Goal: Communication & Community: Participate in discussion

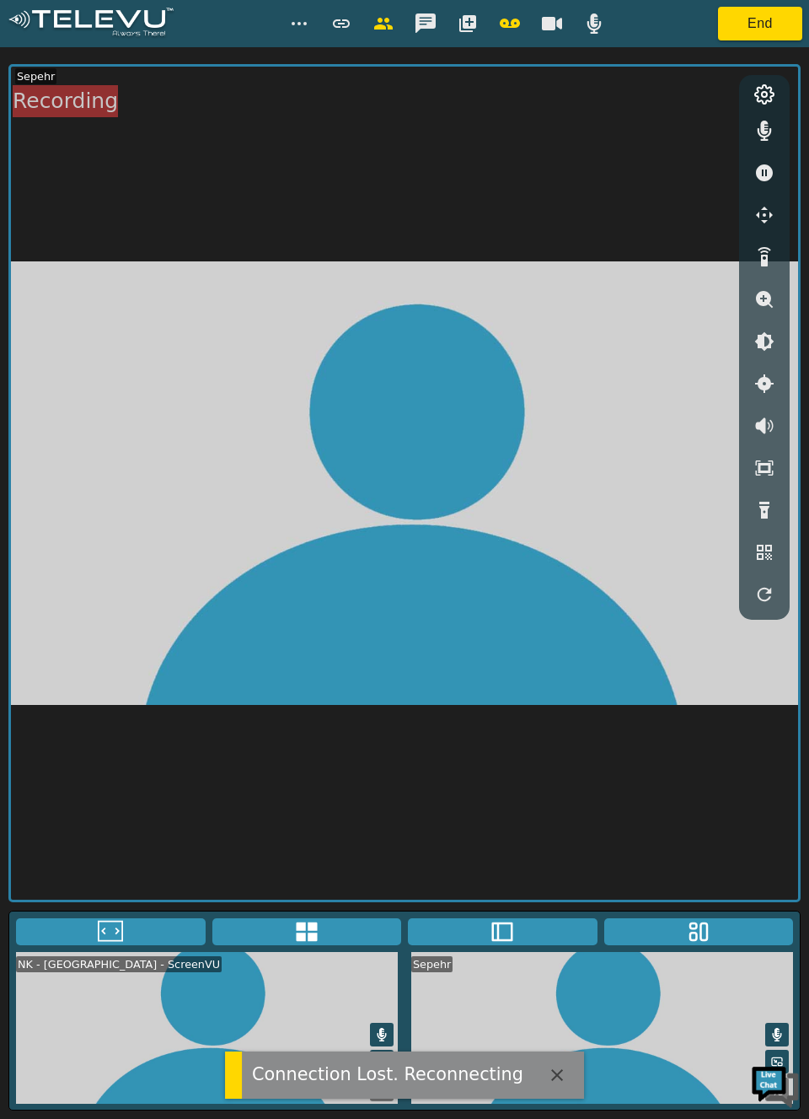
click at [627, 395] on video at bounding box center [404, 483] width 787 height 833
click at [653, 170] on video at bounding box center [404, 483] width 787 height 833
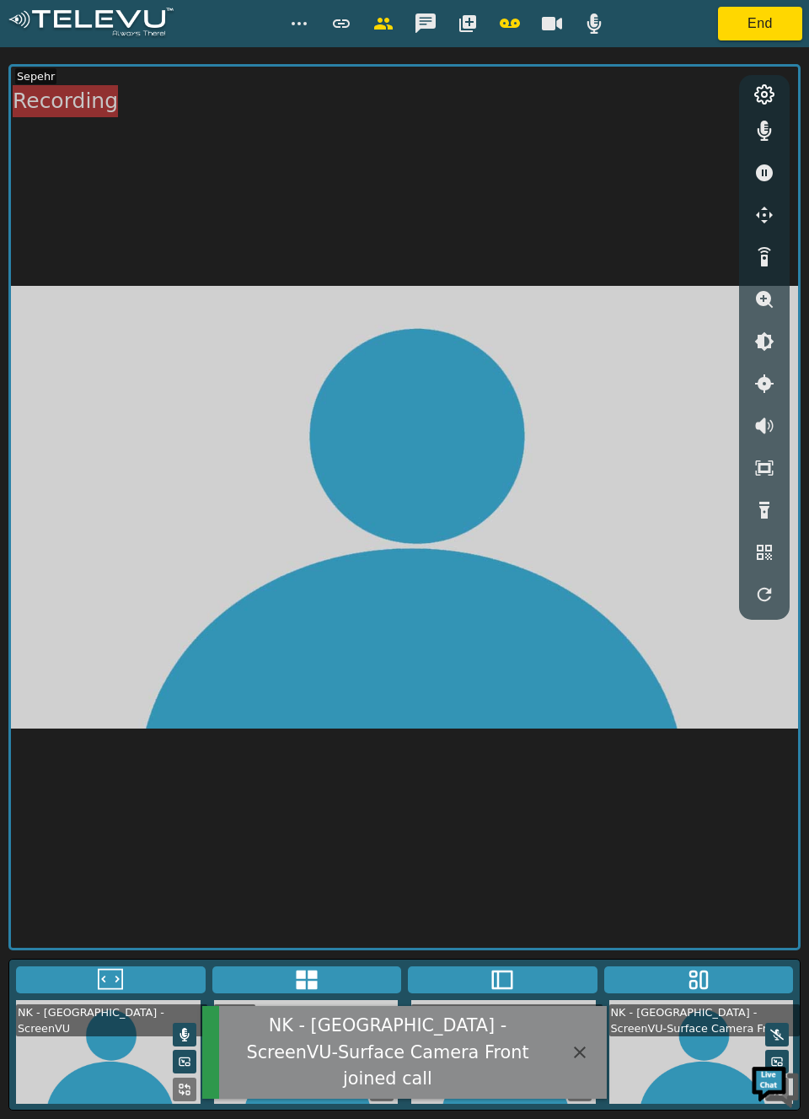
click at [706, 773] on video at bounding box center [404, 507] width 787 height 881
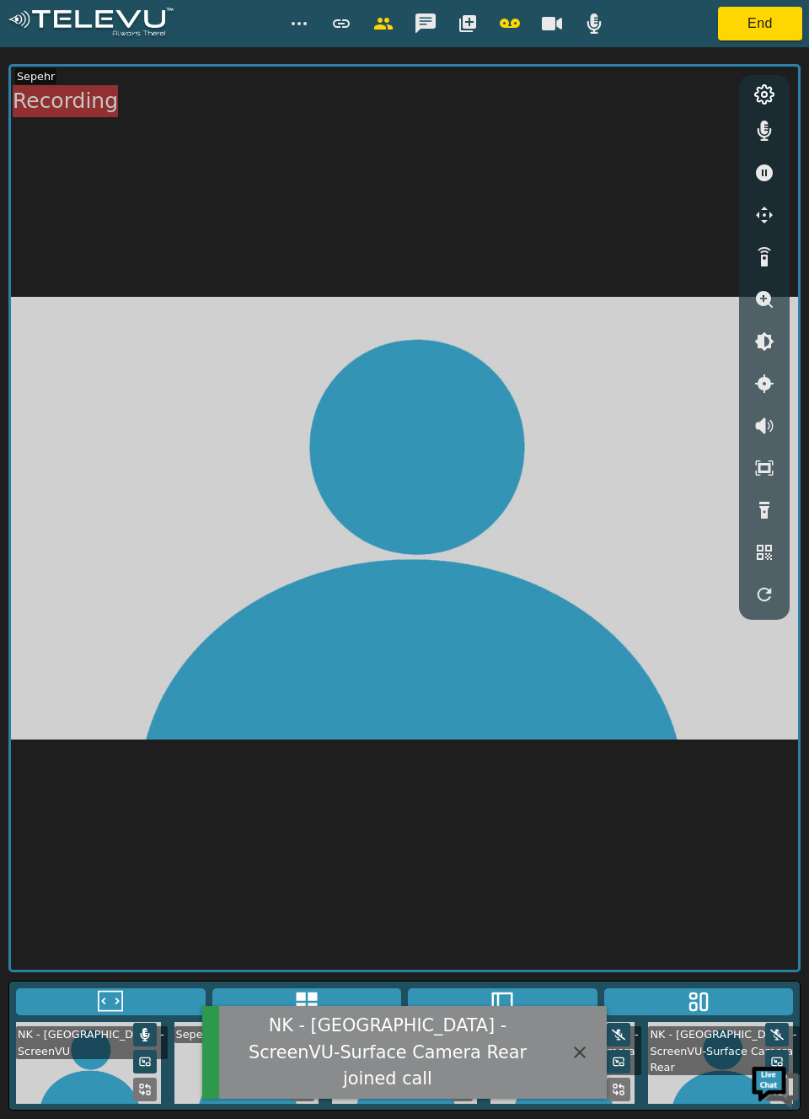
click at [582, 1062] on icon "button" at bounding box center [580, 1052] width 20 height 20
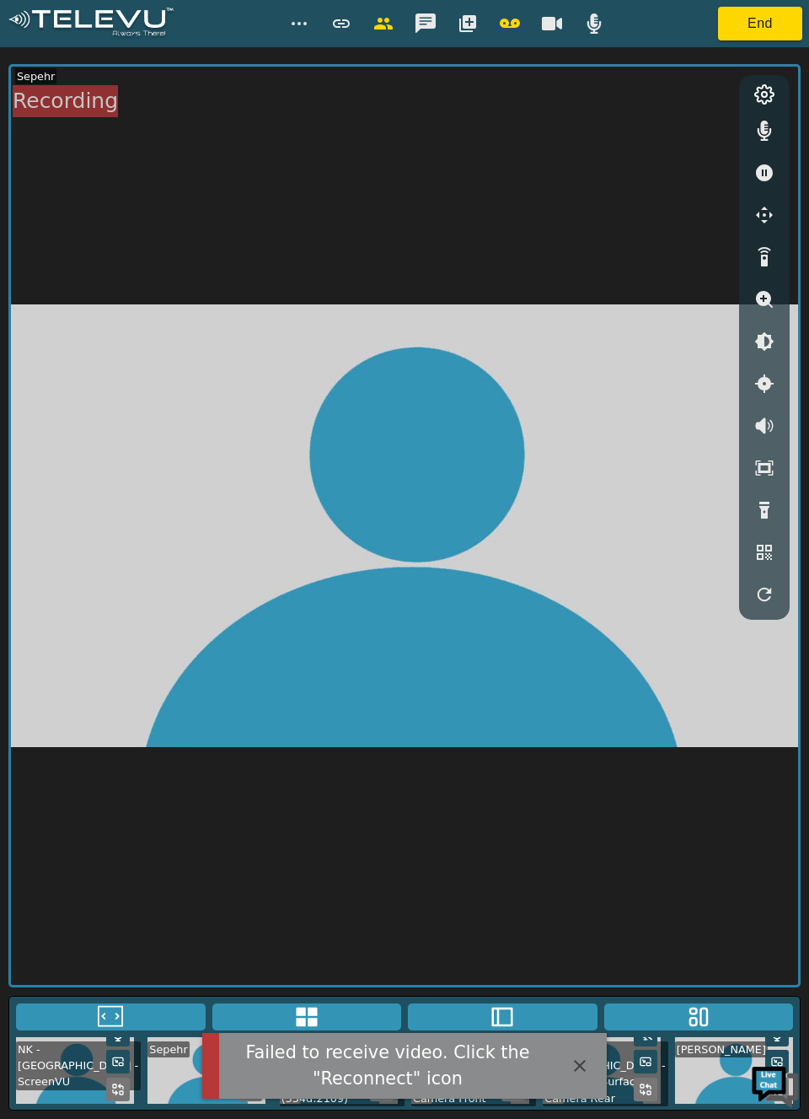
click at [583, 1059] on icon "button" at bounding box center [580, 1066] width 20 height 20
click at [580, 1065] on icon "button" at bounding box center [580, 1066] width 12 height 12
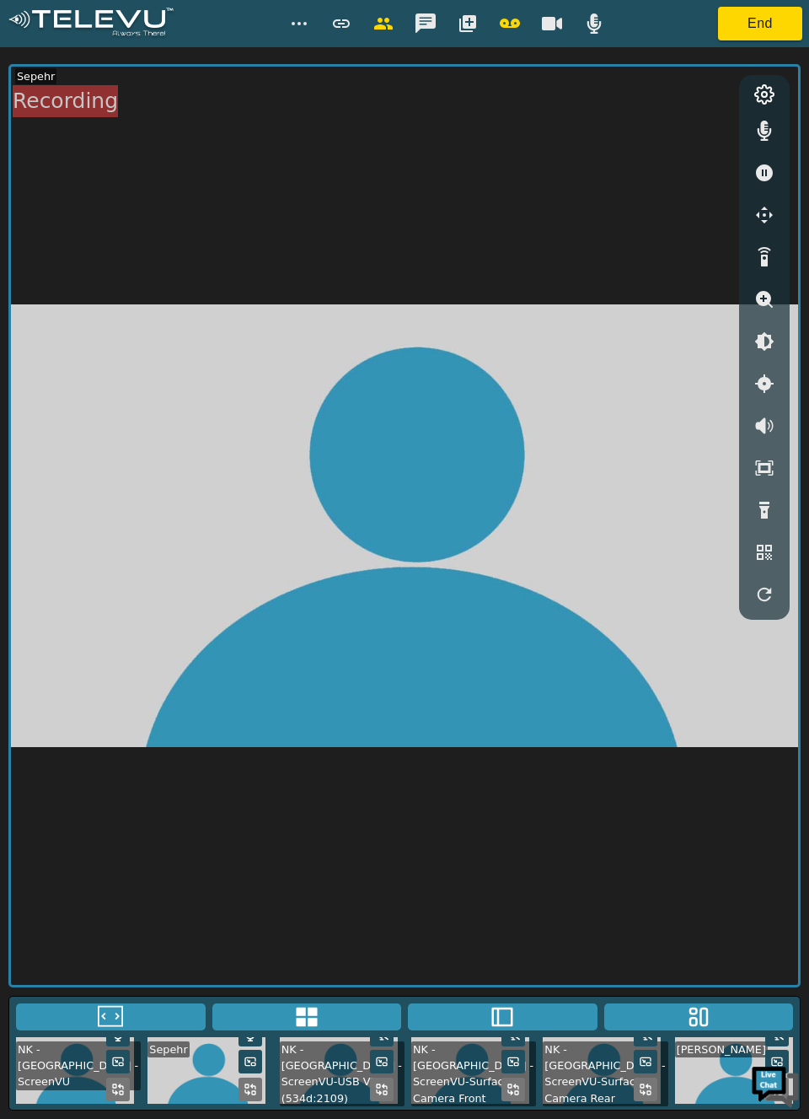
click at [440, 21] on button "button" at bounding box center [426, 24] width 42 height 34
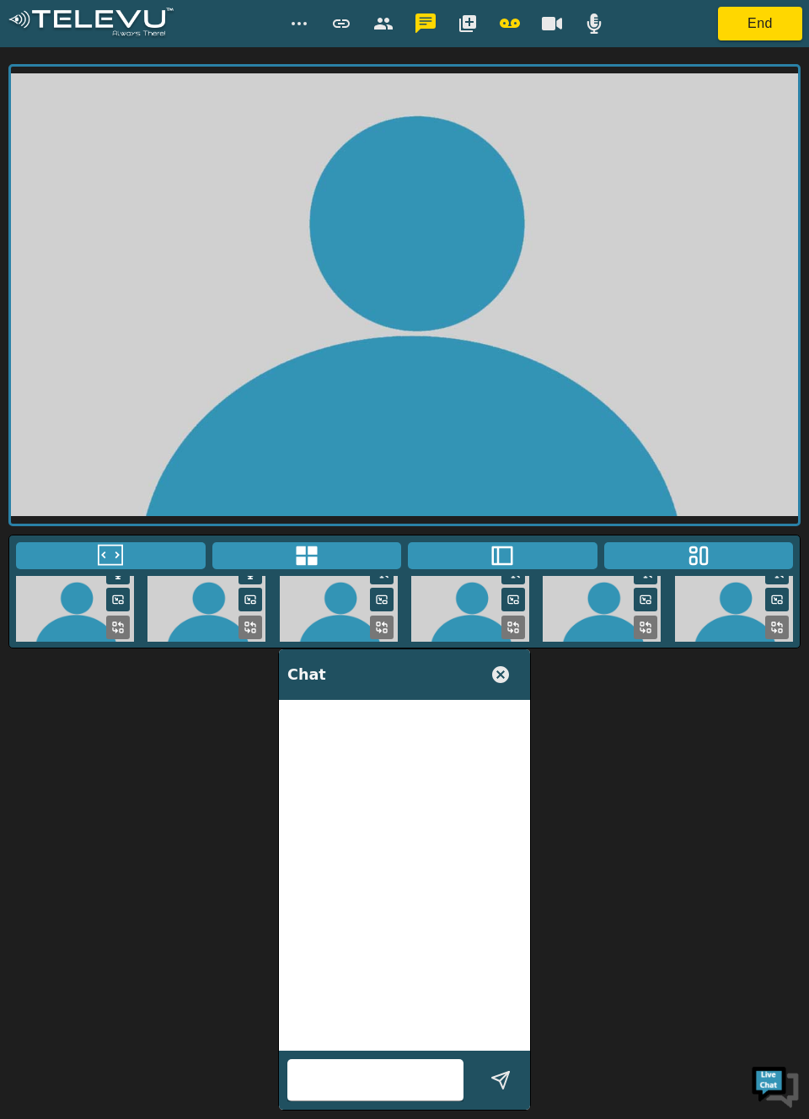
click at [375, 1081] on input "text" at bounding box center [375, 1079] width 176 height 27
type input "can you add Dr [PERSON_NAME]"
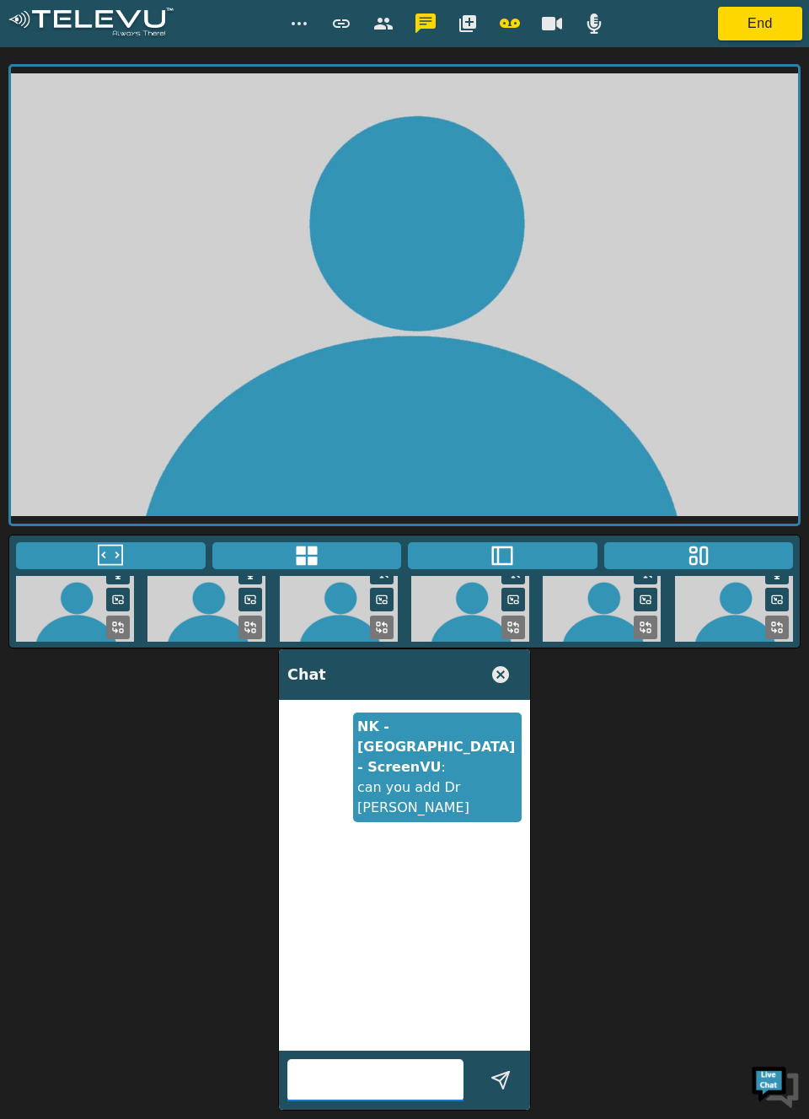
click at [506, 664] on icon "button" at bounding box center [501, 674] width 20 height 20
